Goal: Book appointment/travel/reservation

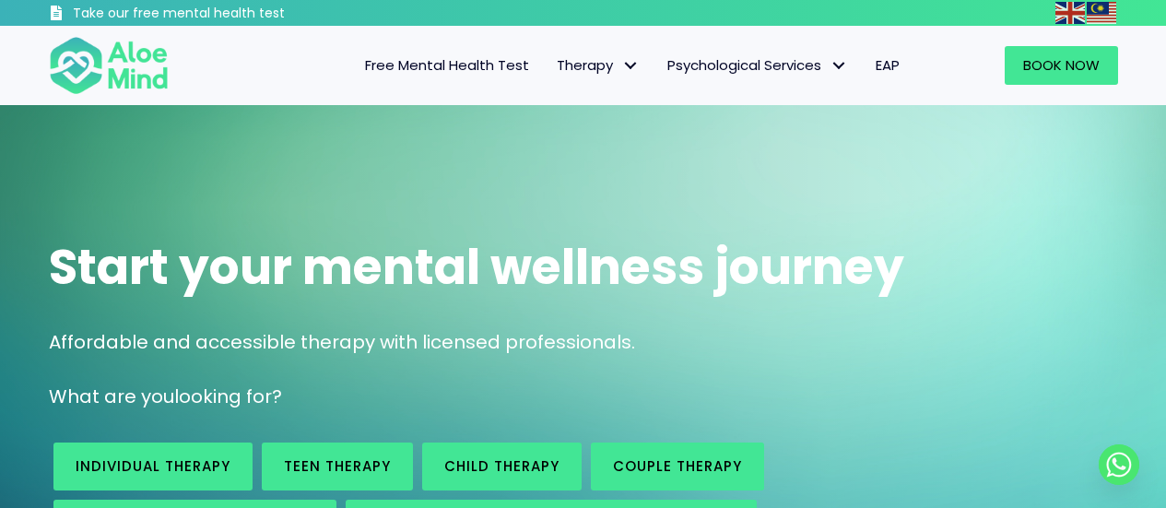
click at [0, 0] on span "Individual therapy" at bounding box center [0, 0] width 0 height 0
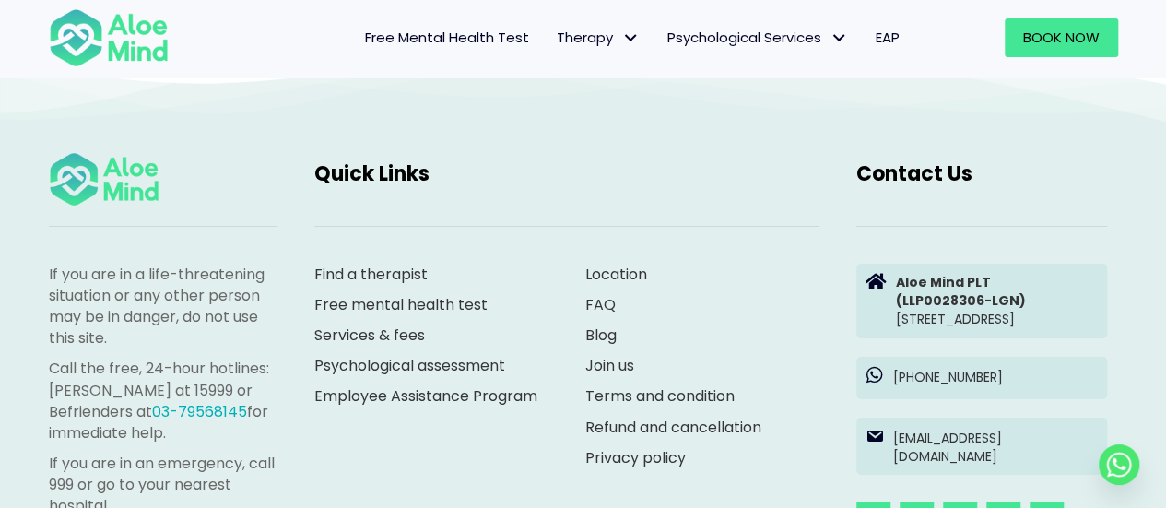
scroll to position [2397, 0]
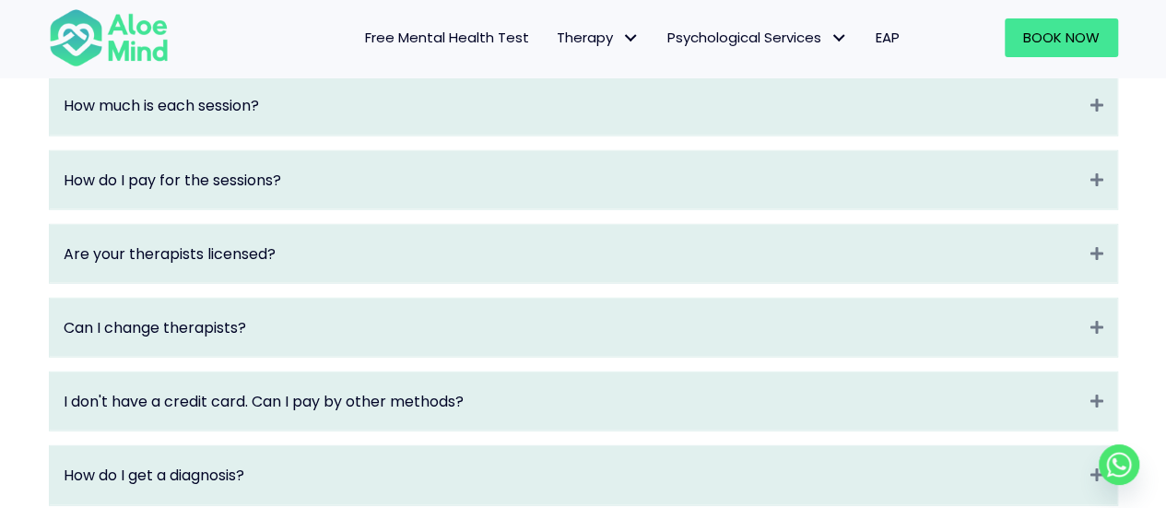
click at [463, 40] on span "Free Mental Health Test" at bounding box center [447, 37] width 164 height 19
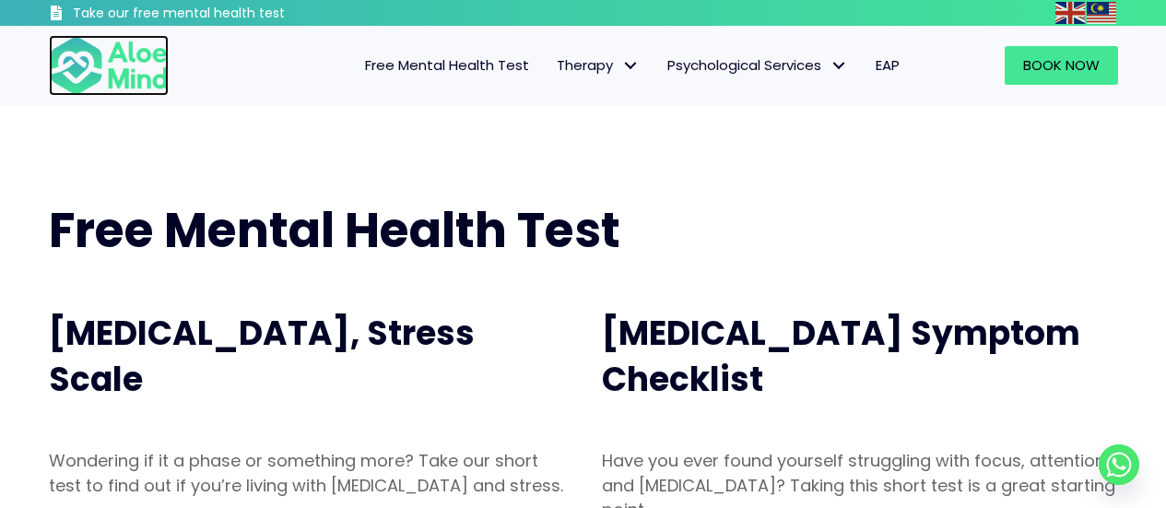
click at [135, 77] on img at bounding box center [109, 65] width 120 height 61
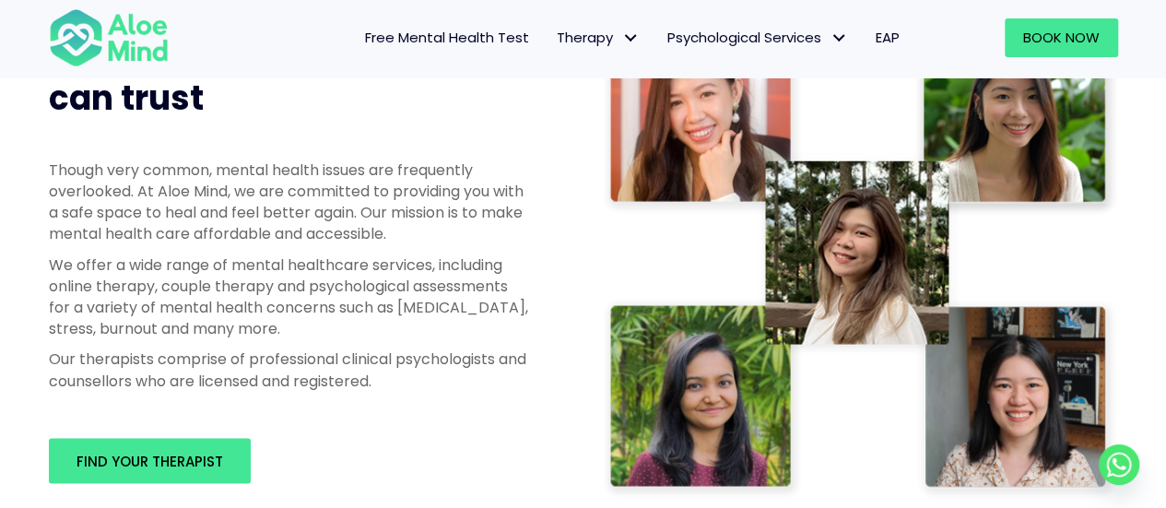
scroll to position [1014, 0]
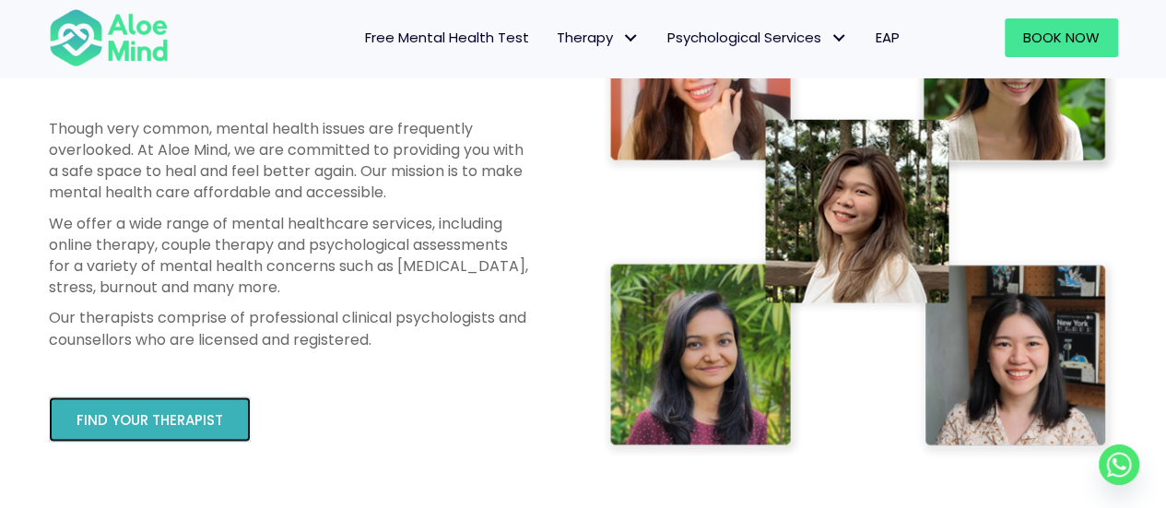
click at [168, 424] on span "Find your therapist" at bounding box center [150, 419] width 147 height 19
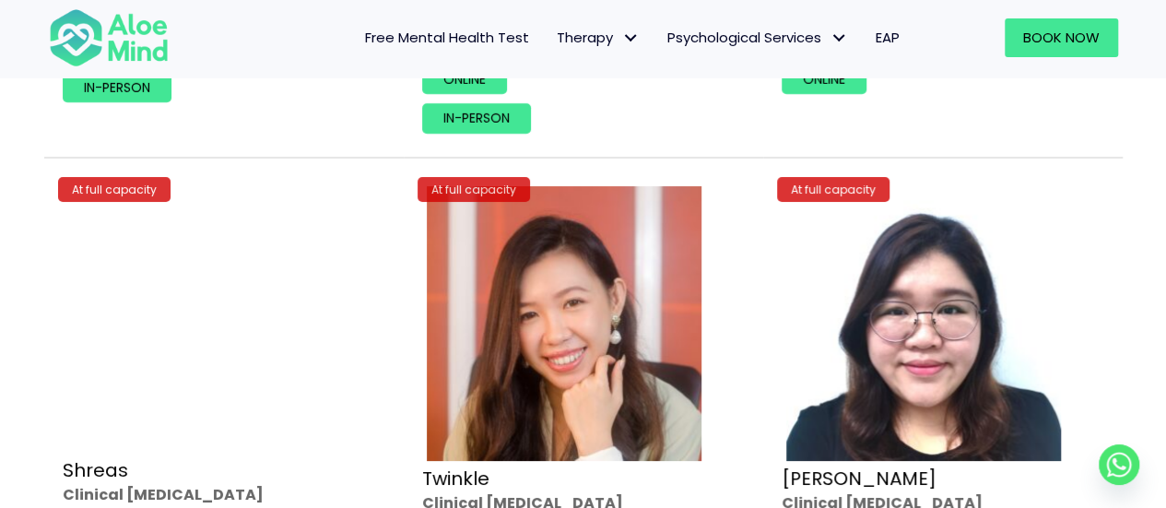
scroll to position [7007, 0]
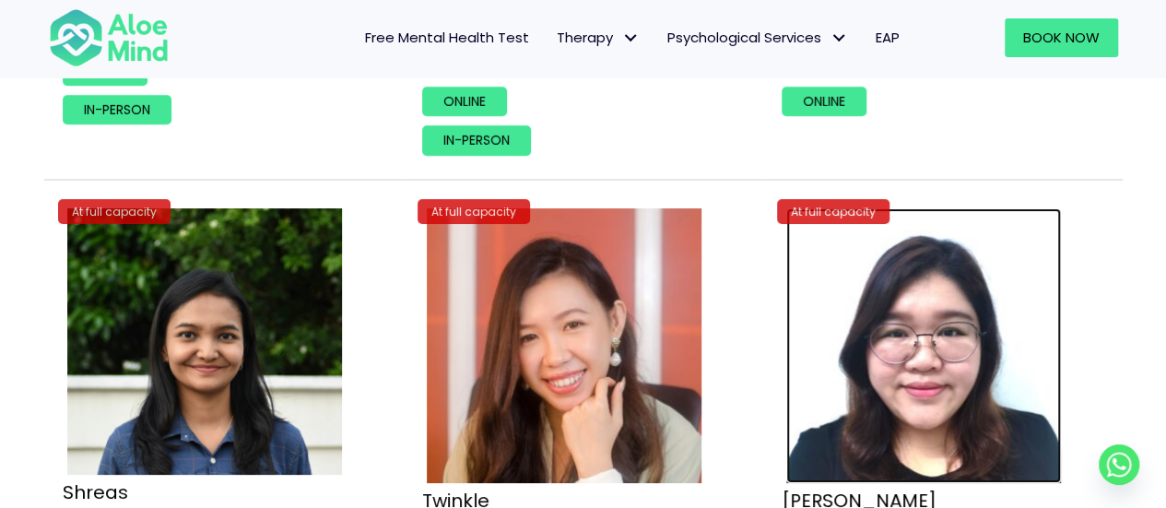
click at [931, 300] on img at bounding box center [923, 345] width 275 height 275
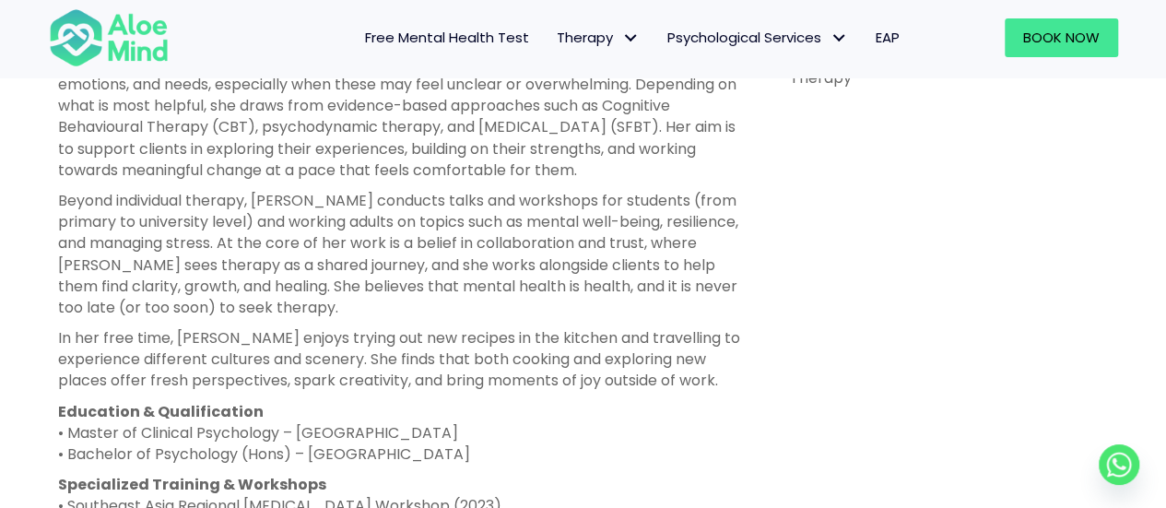
scroll to position [1291, 0]
